Goal: Task Accomplishment & Management: Use online tool/utility

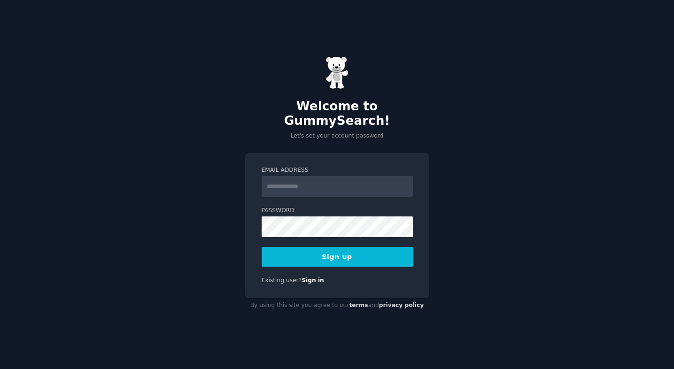
click at [307, 176] on input "Email Address" at bounding box center [336, 186] width 151 height 21
type input "**********"
click at [367, 250] on button "Sign up" at bounding box center [336, 257] width 151 height 20
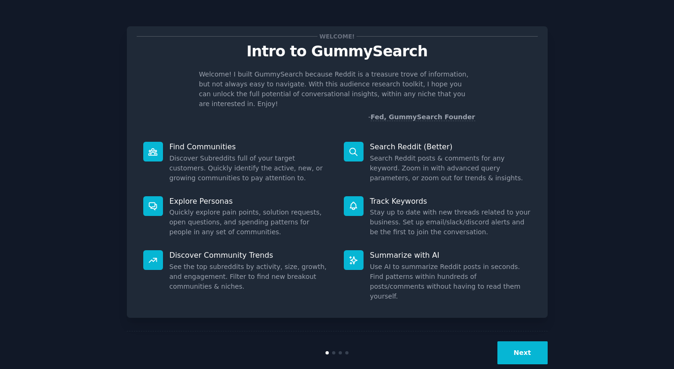
click at [526, 341] on button "Next" at bounding box center [522, 352] width 50 height 23
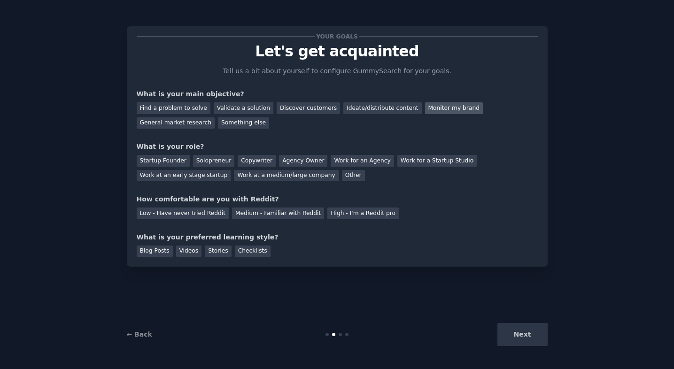
click at [425, 109] on div "Monitor my brand" at bounding box center [454, 108] width 58 height 12
click at [182, 126] on div "General market research" at bounding box center [176, 123] width 78 height 12
click at [171, 176] on div "Work at an early stage startup" at bounding box center [184, 176] width 94 height 12
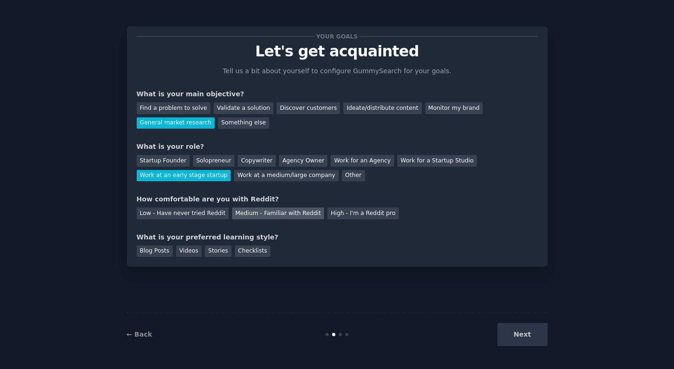
click at [258, 216] on div "Medium - Familiar with Reddit" at bounding box center [278, 213] width 92 height 12
click at [189, 253] on div "Videos" at bounding box center [189, 252] width 26 height 12
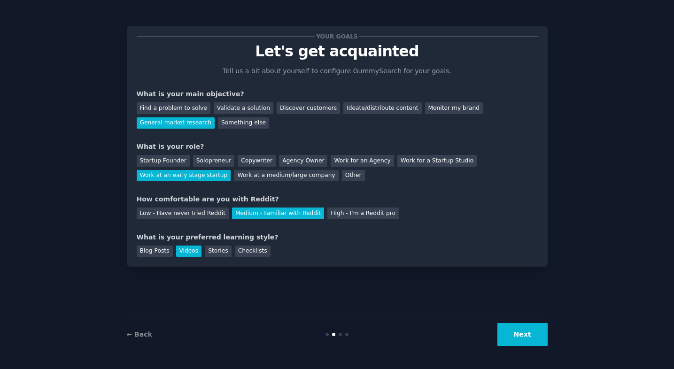
click at [517, 336] on button "Next" at bounding box center [522, 334] width 50 height 23
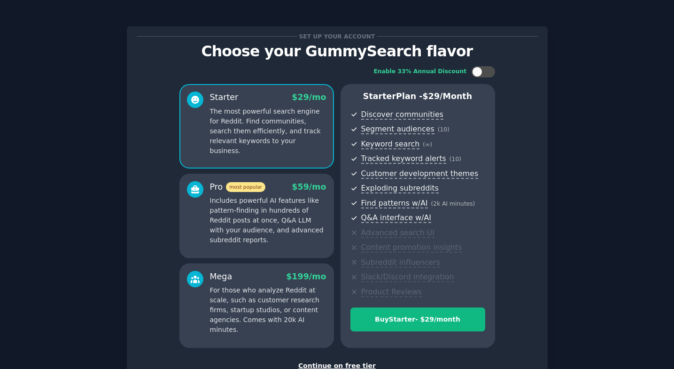
click at [341, 364] on div "Continue on free tier" at bounding box center [337, 366] width 401 height 10
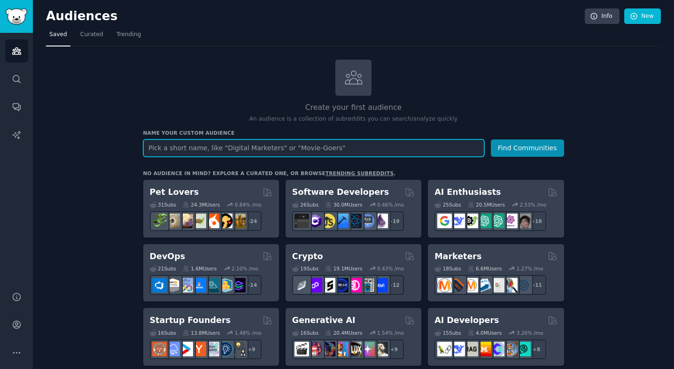
click at [322, 147] on input "text" at bounding box center [313, 147] width 341 height 17
drag, startPoint x: 235, startPoint y: 146, endPoint x: 125, endPoint y: 145, distance: 109.4
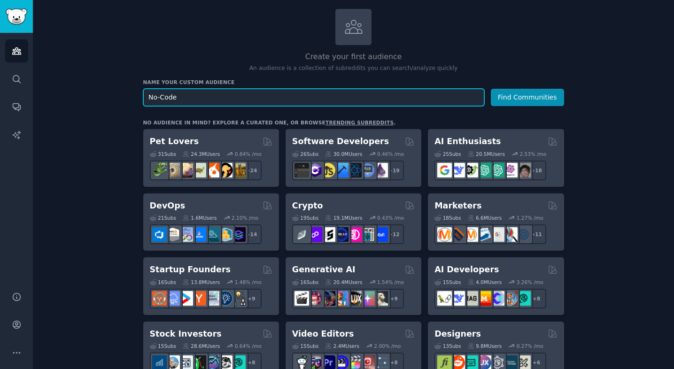
scroll to position [81, 0]
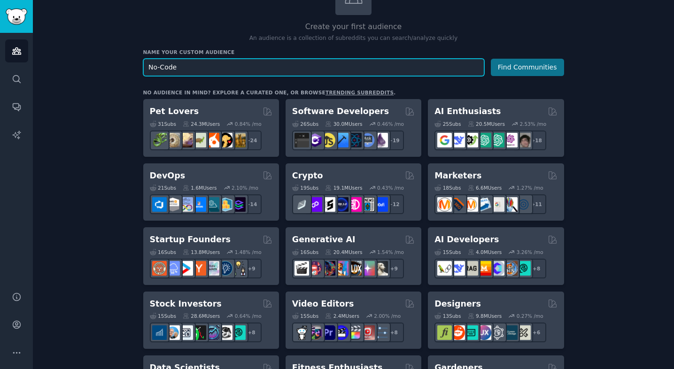
type input "No-Code"
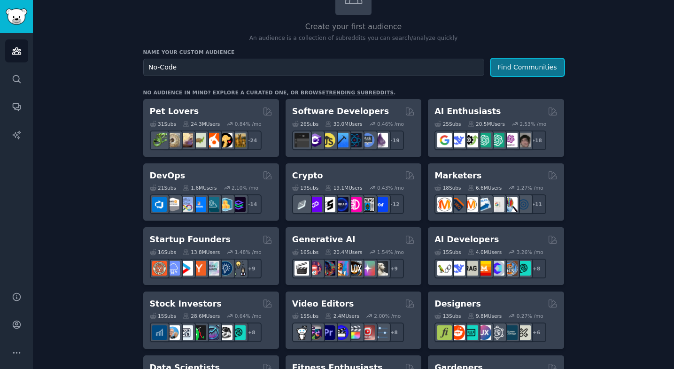
click at [538, 71] on button "Find Communities" at bounding box center [527, 67] width 73 height 17
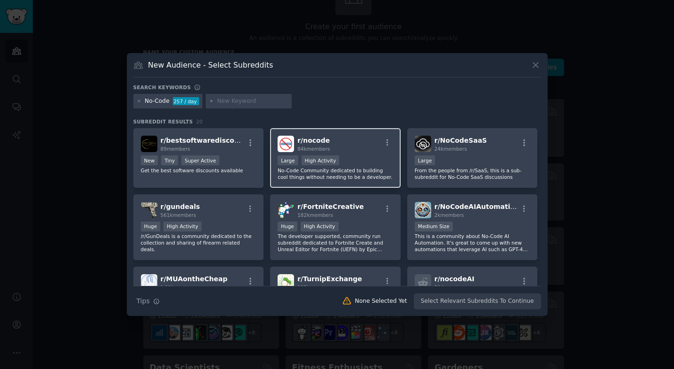
click at [354, 154] on div "r/ nocode 84k members Large High Activity No-Code Community dedicated to buildi…" at bounding box center [335, 158] width 130 height 60
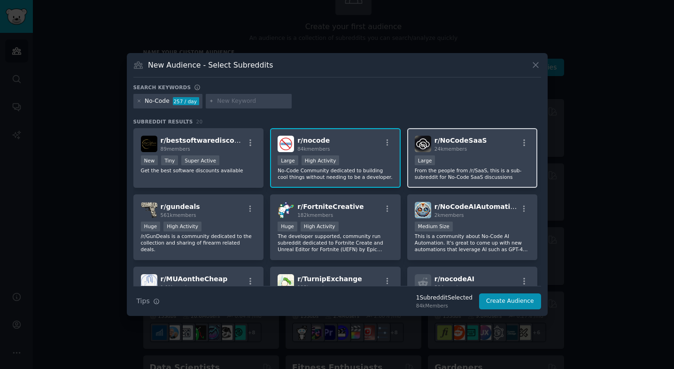
click at [471, 177] on p "From the people from /r/SaaS, this is a sub-subreddit for No-Code SaaS discussi…" at bounding box center [471, 173] width 115 height 13
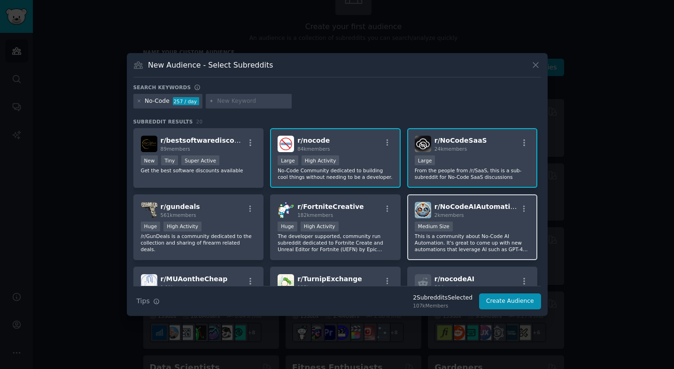
click at [482, 225] on div "1000 - 10,000 members Medium Size" at bounding box center [471, 228] width 115 height 12
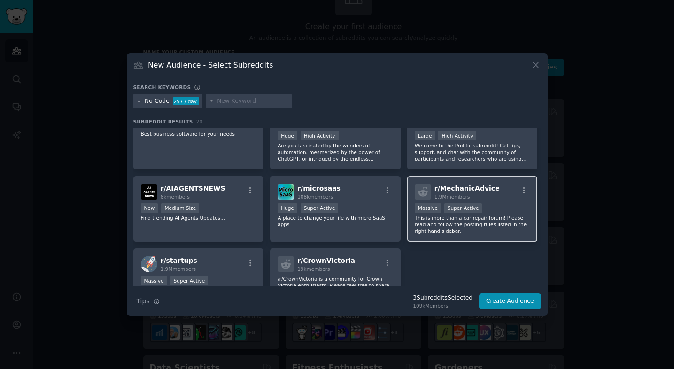
scroll to position [300, 0]
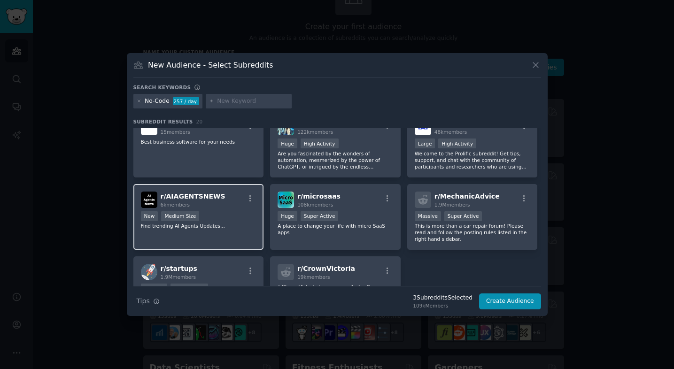
click at [236, 238] on div "r/ AIAGENTSNEWS 6k members New Medium Size Find trending AI Agents Updates..." at bounding box center [198, 217] width 130 height 66
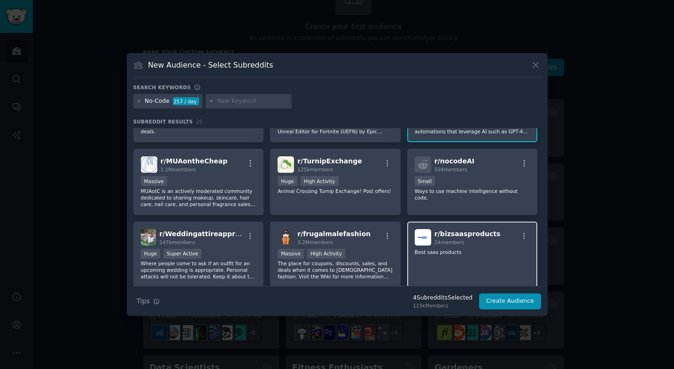
scroll to position [59, 0]
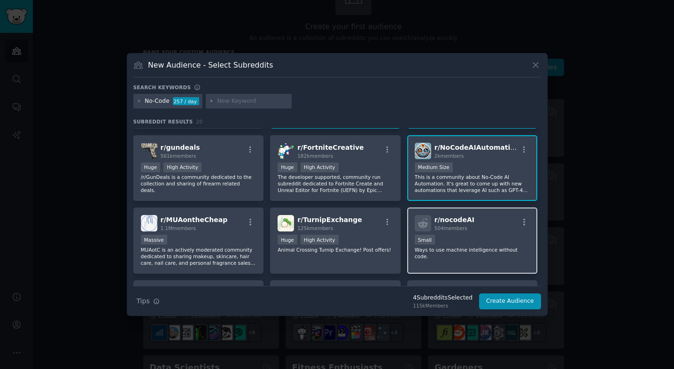
click at [500, 248] on p "Ways to use machine intelligence without code." at bounding box center [471, 252] width 115 height 13
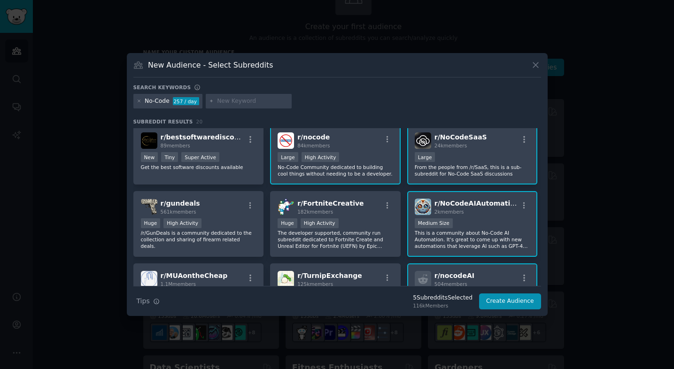
scroll to position [0, 0]
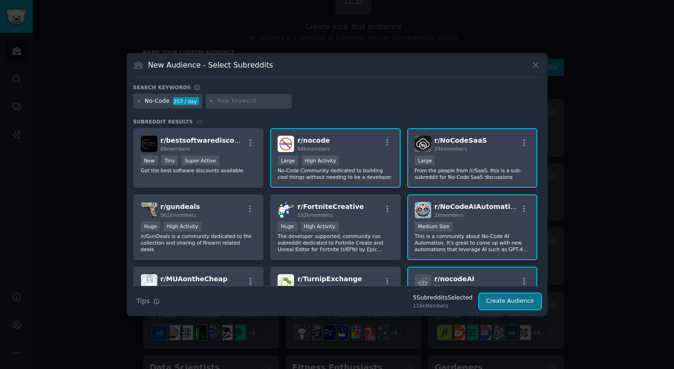
click at [503, 303] on button "Create Audience" at bounding box center [510, 301] width 62 height 16
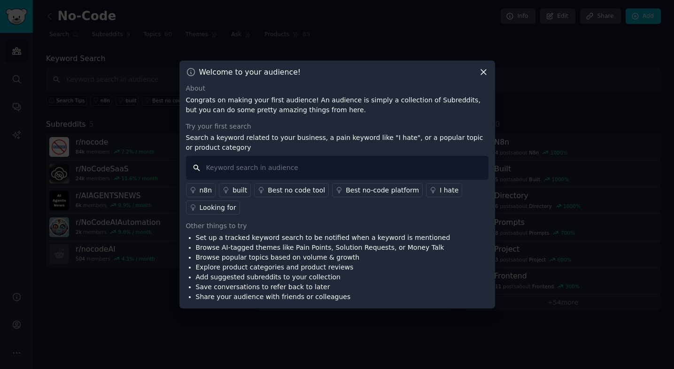
click at [285, 176] on input "text" at bounding box center [337, 168] width 302 height 24
type input "Xano"
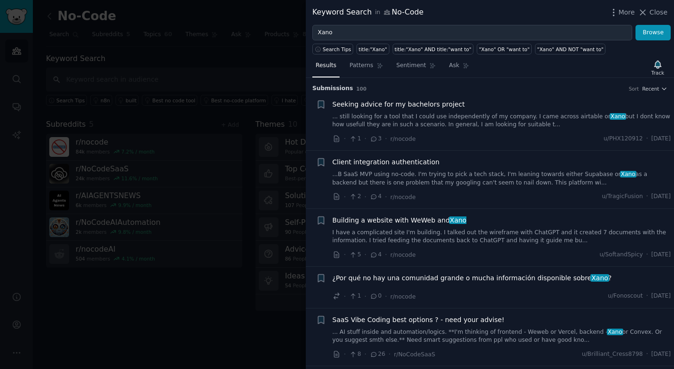
drag, startPoint x: 482, startPoint y: 126, endPoint x: 476, endPoint y: 124, distance: 6.8
click at [482, 126] on link "... still looking for a tool that I could use independently of my company. I ca…" at bounding box center [501, 121] width 338 height 16
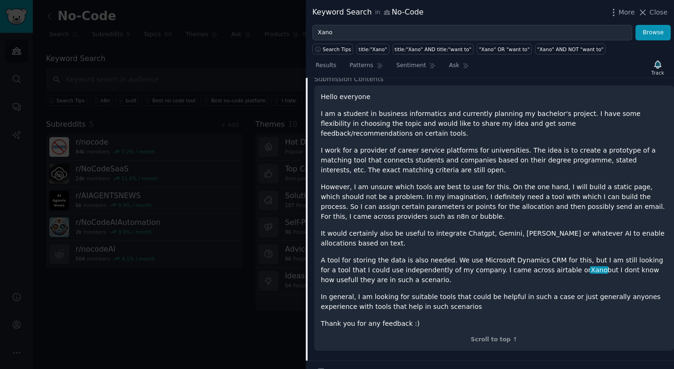
scroll to position [105, 0]
